Goal: Use online tool/utility: Utilize a website feature to perform a specific function

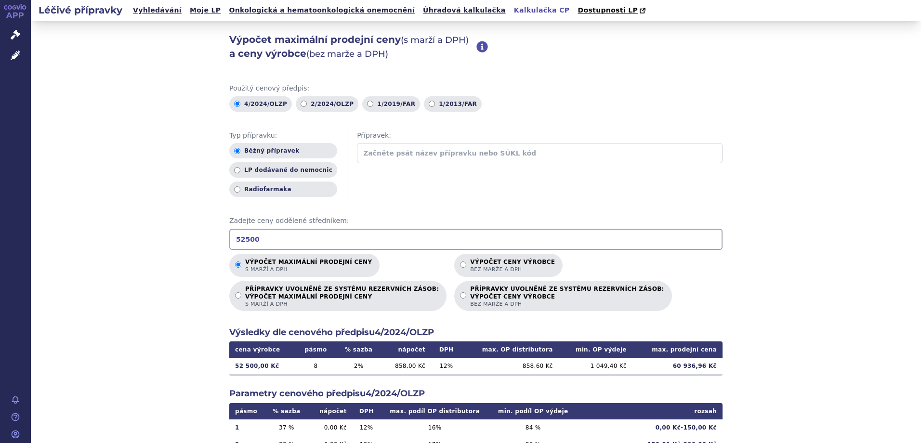
drag, startPoint x: 266, startPoint y: 239, endPoint x: 176, endPoint y: 239, distance: 89.6
click at [176, 239] on div "Výpočet maximální prodejní ceny (s marží a DPH) a ceny výrobce (bez marže a DPH…" at bounding box center [476, 302] width 890 height 562
type input "57911"
click at [470, 262] on p "Výpočet ceny výrobce bez marže a DPH" at bounding box center [512, 266] width 85 height 14
click at [460, 262] on input "Výpočet ceny výrobce bez marže a DPH" at bounding box center [463, 265] width 6 height 6
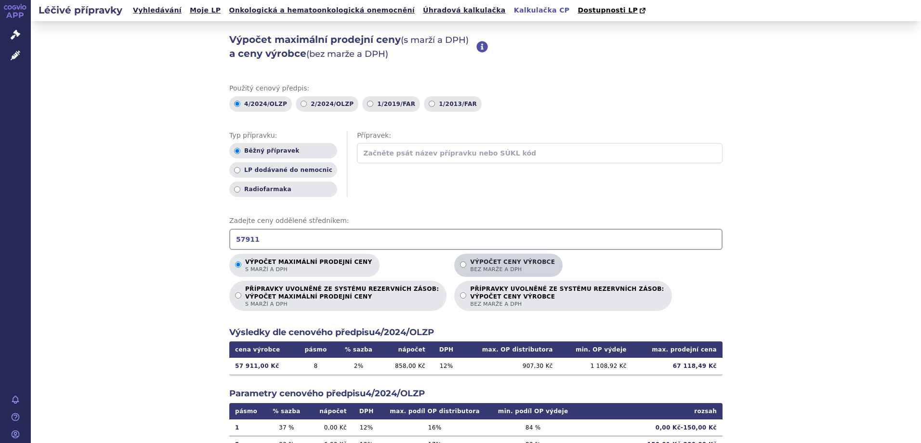
radio input "true"
